Goal: Communication & Community: Answer question/provide support

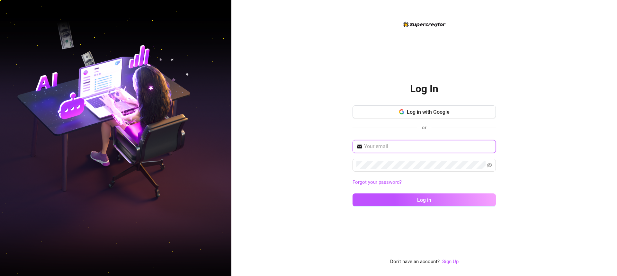
click at [389, 144] on input "text" at bounding box center [428, 147] width 128 height 8
type input "[EMAIL_ADDRESS][DOMAIN_NAME]"
click at [434, 150] on input "[EMAIL_ADDRESS][DOMAIN_NAME]" at bounding box center [428, 147] width 128 height 8
drag, startPoint x: 434, startPoint y: 146, endPoint x: 295, endPoint y: 141, distance: 139.1
click at [296, 151] on div "Log In Log in with Google or [EMAIL_ADDRESS][DOMAIN_NAME] Forgot your password?…" at bounding box center [423, 138] width 385 height 276
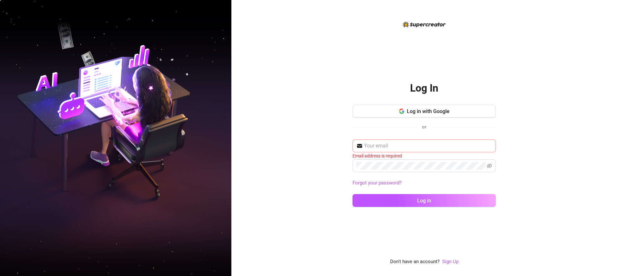
click at [368, 141] on span at bounding box center [423, 145] width 143 height 13
click at [372, 147] on input "text" at bounding box center [428, 146] width 128 height 8
type input "[EMAIL_ADDRESS][DOMAIN_NAME]"
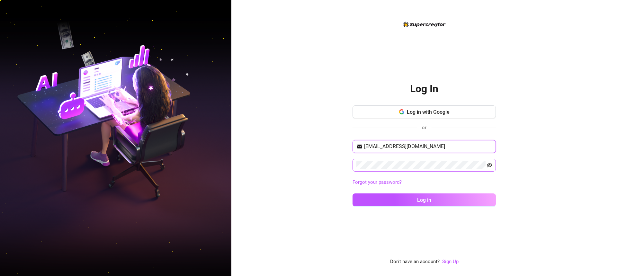
click at [488, 165] on icon "eye-invisible" at bounding box center [488, 164] width 5 height 5
click at [416, 200] on button "Log in" at bounding box center [423, 199] width 143 height 13
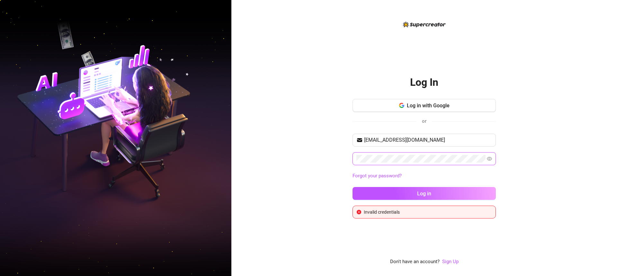
click at [313, 157] on div "Log In Log in with Google or [EMAIL_ADDRESS][DOMAIN_NAME] Forgot your password?…" at bounding box center [423, 138] width 385 height 276
click at [393, 195] on button "Log in" at bounding box center [423, 193] width 143 height 13
drag, startPoint x: 433, startPoint y: 137, endPoint x: 336, endPoint y: 139, distance: 97.6
click at [326, 139] on div "Log In Log in with Google or [EMAIL_ADDRESS][DOMAIN_NAME] Forgot your password?…" at bounding box center [423, 138] width 385 height 276
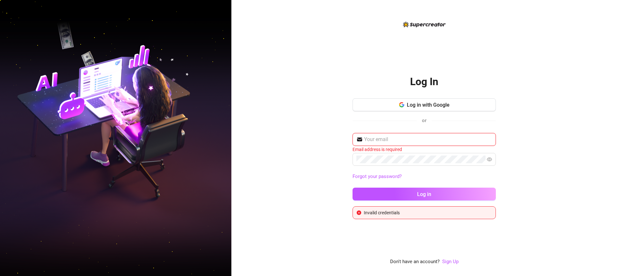
click at [379, 137] on input "text" at bounding box center [428, 140] width 128 height 8
type input "[EMAIL_ADDRESS][DOMAIN_NAME]"
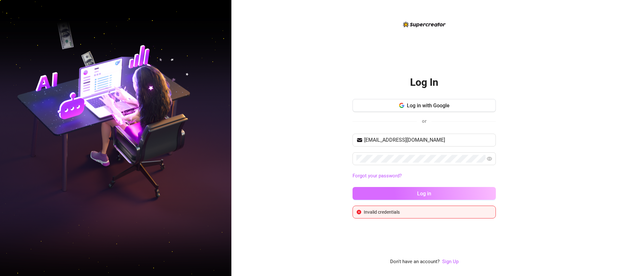
click at [403, 189] on button "Log in" at bounding box center [423, 193] width 143 height 13
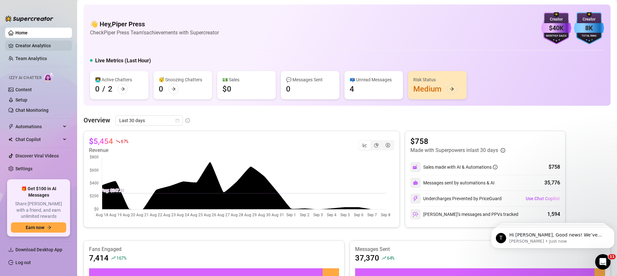
click at [32, 45] on link "Creator Analytics" at bounding box center [40, 45] width 51 height 10
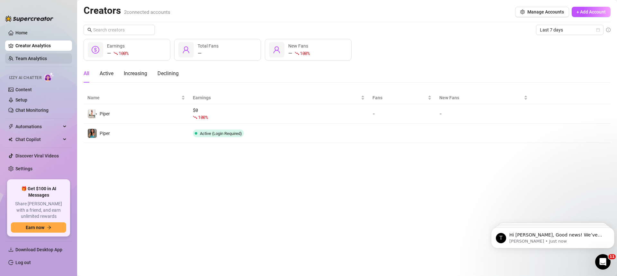
click at [32, 61] on link "Team Analytics" at bounding box center [30, 58] width 31 height 5
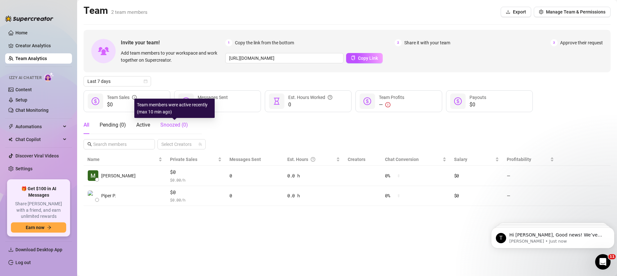
click at [163, 123] on span "Snoozed ( 0 )" at bounding box center [174, 125] width 28 height 6
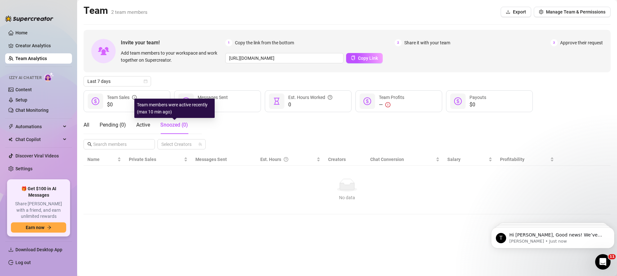
click at [163, 123] on span "Snoozed ( 0 )" at bounding box center [174, 125] width 28 height 6
click at [83, 122] on main "Team 2 team members Export Manage Team & Permissions Invite your team! Add team…" at bounding box center [346, 138] width 539 height 276
click at [91, 127] on div "All Pending ( 0 ) Active Snoozed ( 0 )" at bounding box center [135, 125] width 104 height 18
click at [115, 123] on div "Pending ( 0 )" at bounding box center [113, 125] width 26 height 8
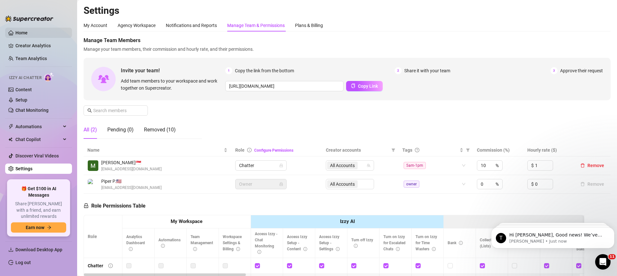
click at [15, 30] on link "Home" at bounding box center [21, 32] width 12 height 5
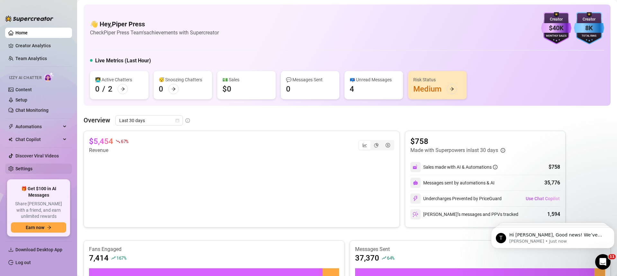
click at [32, 166] on link "Settings" at bounding box center [23, 168] width 17 height 5
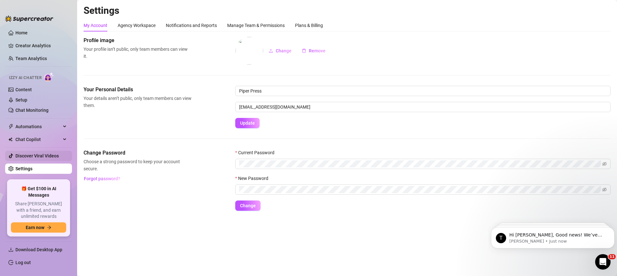
click at [44, 157] on link "Discover Viral Videos" at bounding box center [36, 155] width 43 height 5
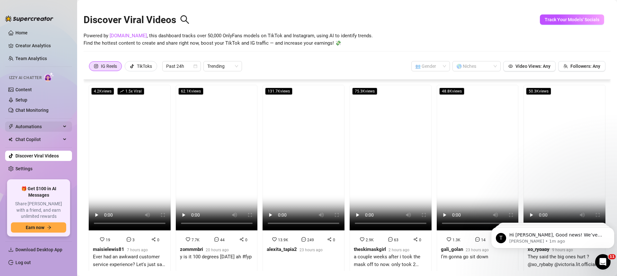
click at [40, 127] on span "Automations" at bounding box center [38, 126] width 46 height 10
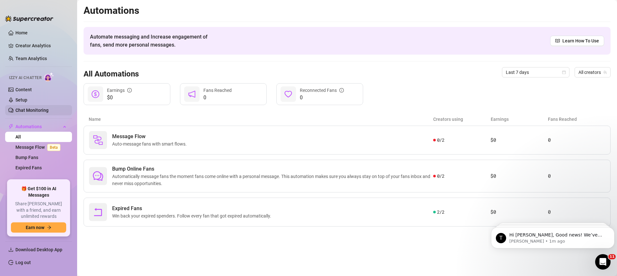
click at [40, 108] on link "Chat Monitoring" at bounding box center [31, 110] width 33 height 5
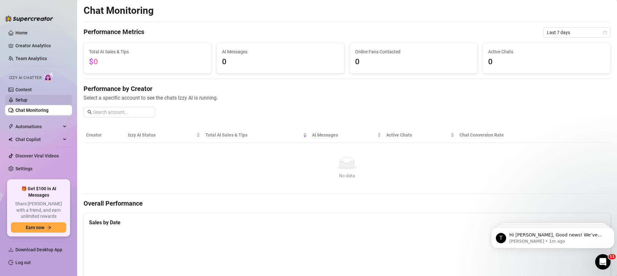
click at [27, 97] on link "Setup" at bounding box center [21, 99] width 12 height 5
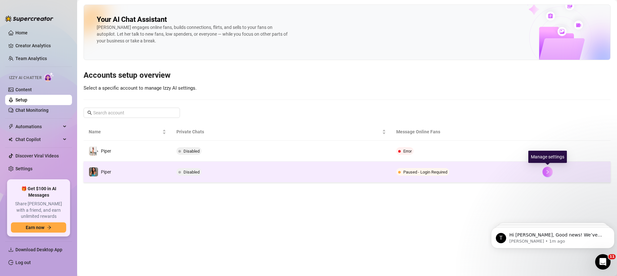
click at [546, 170] on icon "right" at bounding box center [547, 172] width 4 height 4
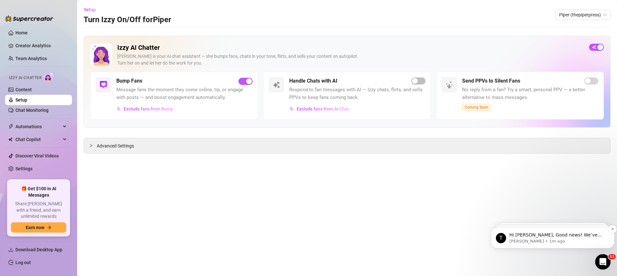
click at [549, 239] on p "[PERSON_NAME] • 1m ago" at bounding box center [557, 241] width 97 height 6
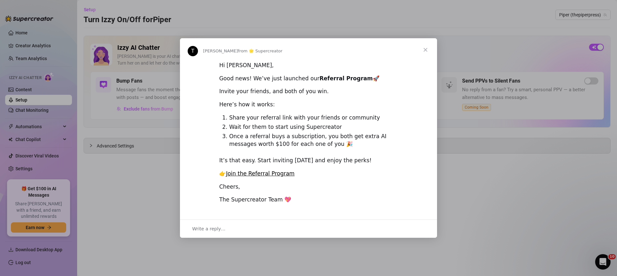
click at [426, 48] on span "Close" at bounding box center [425, 49] width 23 height 23
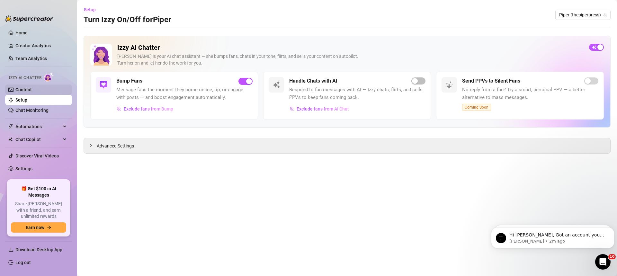
click at [32, 90] on link "Content" at bounding box center [23, 89] width 16 height 5
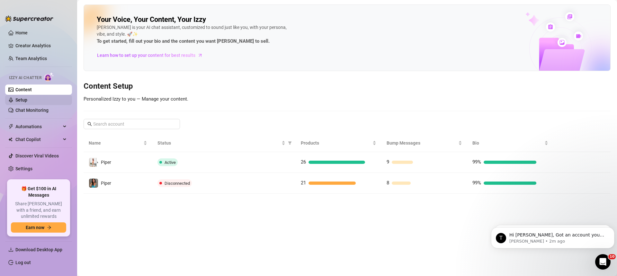
click at [27, 101] on link "Setup" at bounding box center [21, 99] width 12 height 5
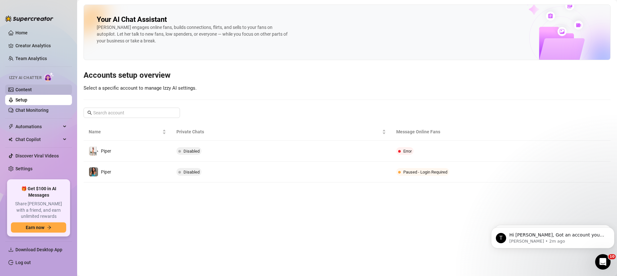
click at [32, 92] on link "Content" at bounding box center [23, 89] width 16 height 5
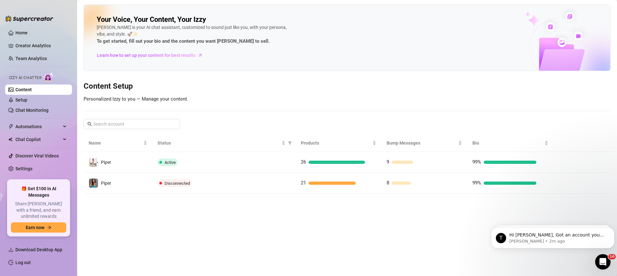
click at [39, 52] on ul "Home Creator Analytics Team Analytics Izzy AI Chatter Content Setup Chat Monito…" at bounding box center [38, 101] width 67 height 152
click at [39, 56] on link "Team Analytics" at bounding box center [30, 58] width 31 height 5
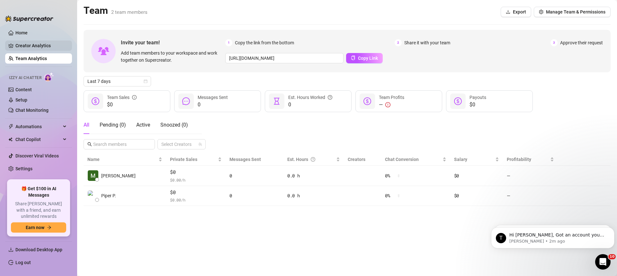
click at [40, 46] on link "Creator Analytics" at bounding box center [40, 45] width 51 height 10
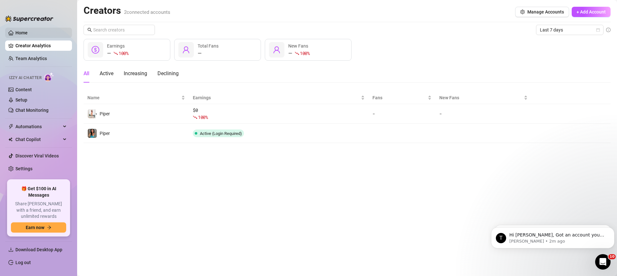
click at [28, 32] on link "Home" at bounding box center [21, 32] width 12 height 5
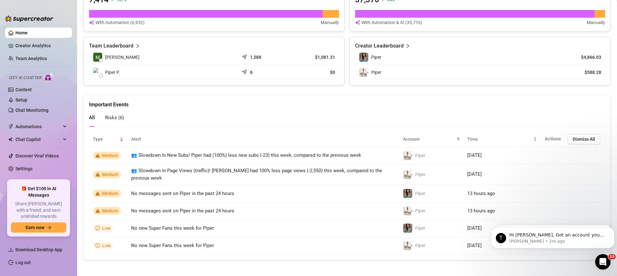
scroll to position [33, 0]
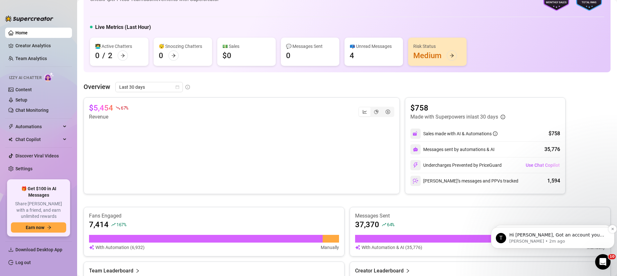
click at [557, 239] on p "[PERSON_NAME] • 2m ago" at bounding box center [557, 241] width 97 height 6
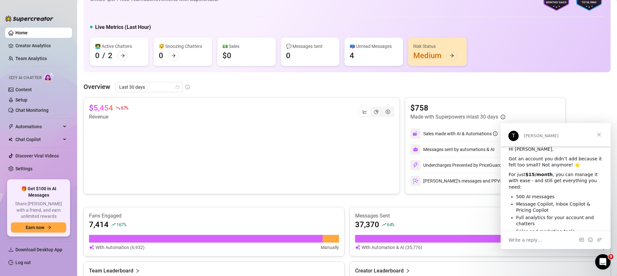
scroll to position [54, 0]
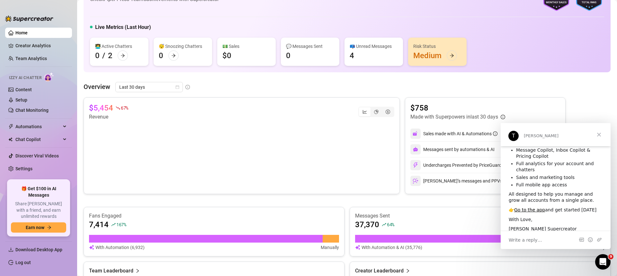
click at [546, 240] on div "Write a reply…" at bounding box center [555, 240] width 110 height 18
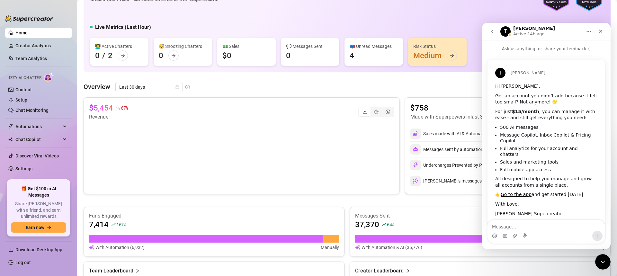
scroll to position [6, 0]
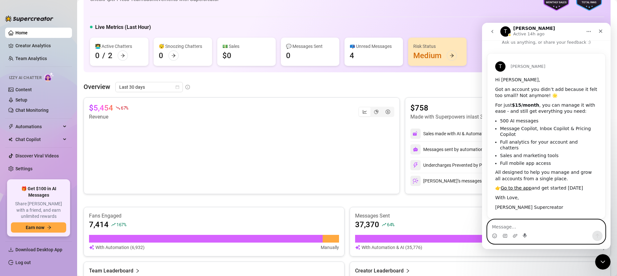
click at [525, 236] on icon "Start recording" at bounding box center [524, 235] width 5 height 5
click at [512, 225] on textarea "Message…" at bounding box center [546, 225] width 118 height 11
type textarea "you can now acess it via phone?"
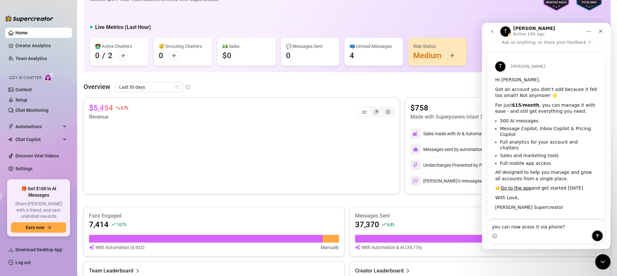
click at [596, 238] on button "Send a message…" at bounding box center [597, 236] width 10 height 10
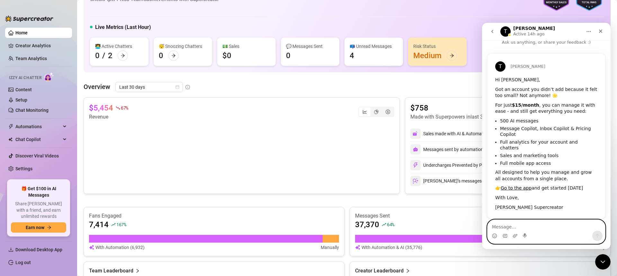
scroll to position [25, 0]
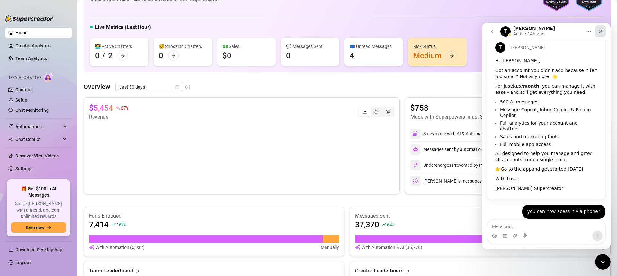
click at [600, 27] on div "Close" at bounding box center [600, 31] width 12 height 12
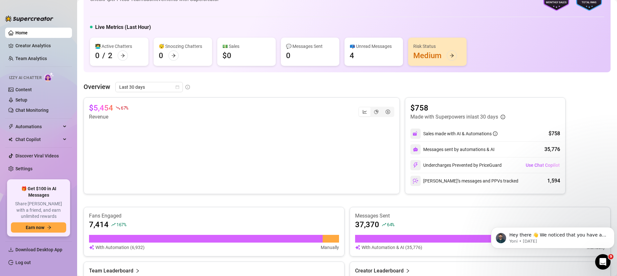
scroll to position [0, 0]
click at [554, 240] on p "Yoni • [DATE]" at bounding box center [557, 241] width 97 height 6
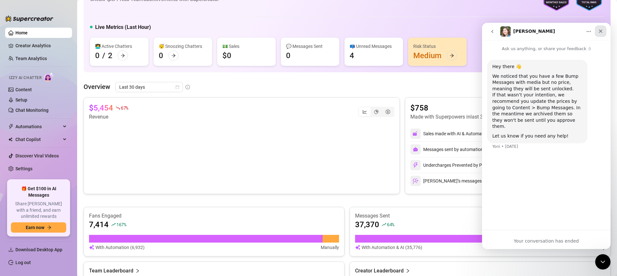
click at [599, 29] on icon "Close" at bounding box center [600, 31] width 5 height 5
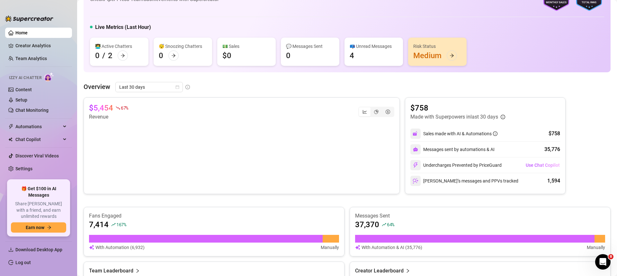
drag, startPoint x: 370, startPoint y: 159, endPoint x: 332, endPoint y: 290, distance: 136.4
click at [332, 276] on html "Home Creator Analytics Team Analytics Izzy AI Chatter Content Setup Chat Monito…" at bounding box center [308, 138] width 617 height 276
